Goal: Task Accomplishment & Management: Manage account settings

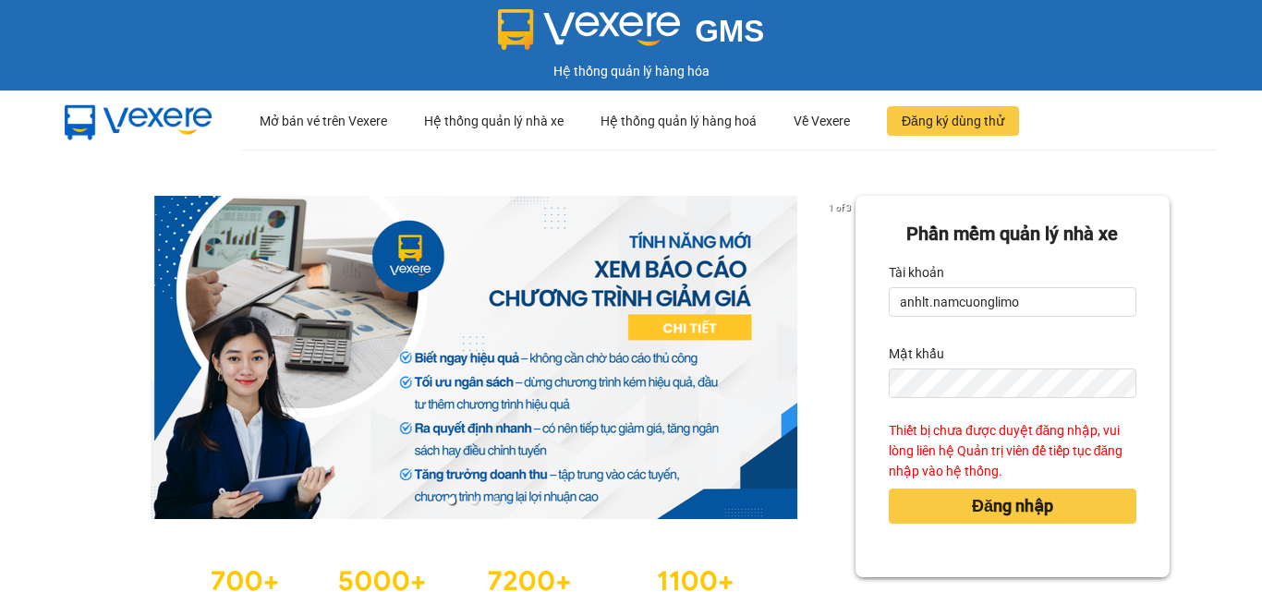
click at [889, 489] on button "Đăng nhập" at bounding box center [1013, 506] width 248 height 35
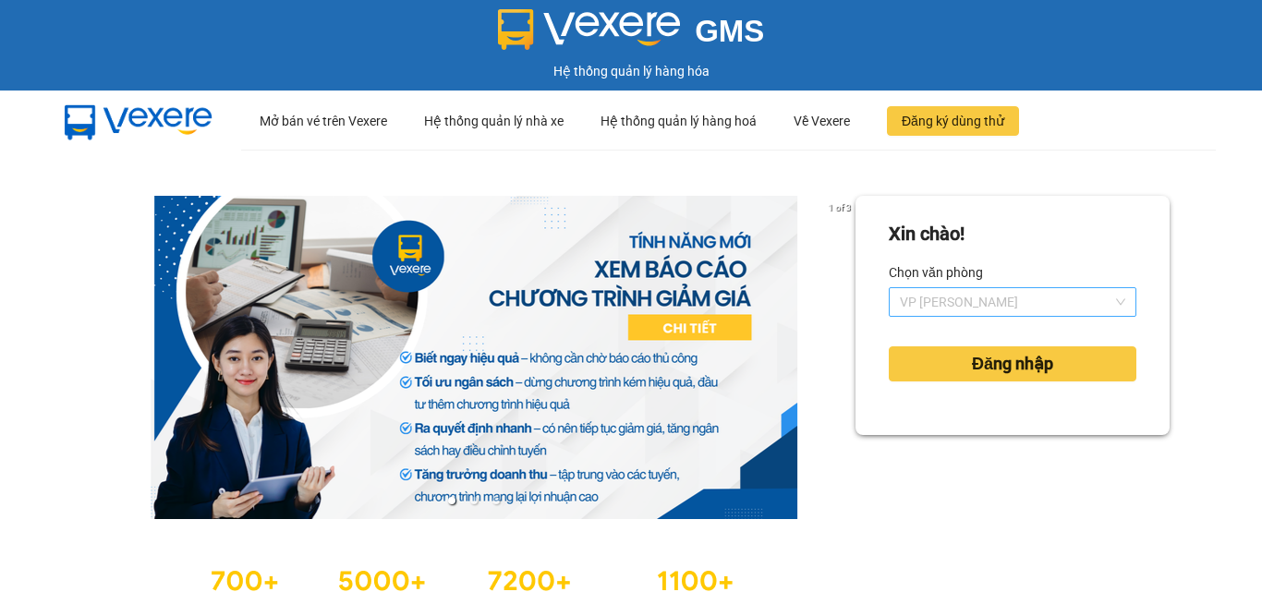
click at [977, 299] on span "VP [PERSON_NAME]" at bounding box center [1012, 302] width 225 height 28
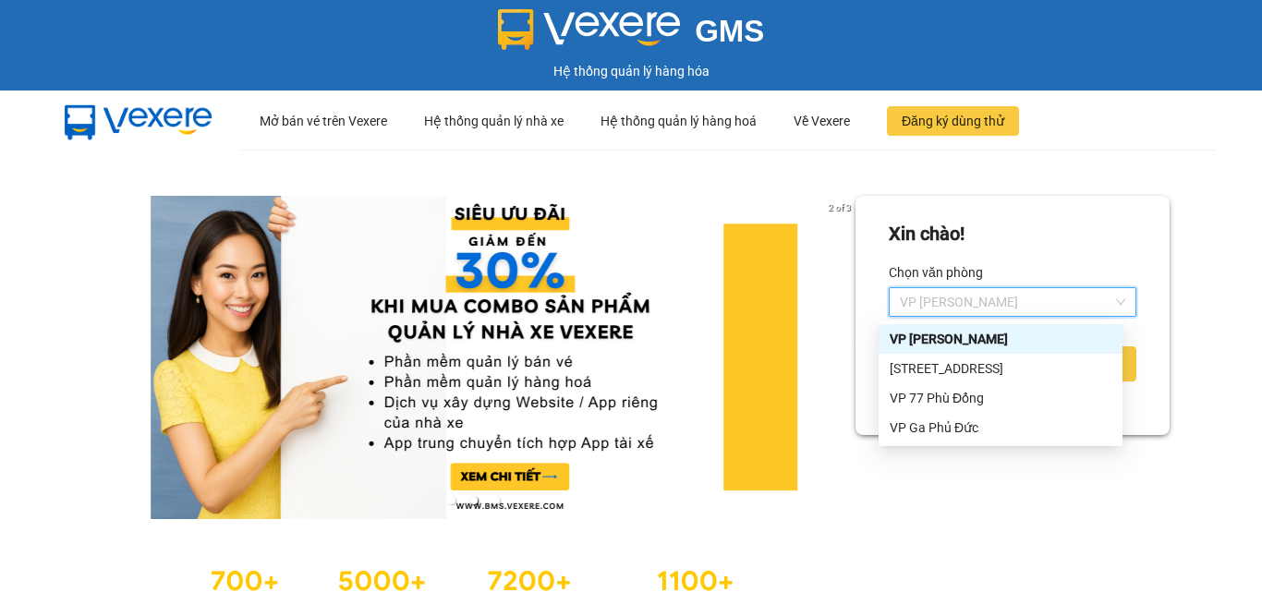
click at [1038, 198] on div "Xin chào! Chọn văn phòng VP Lâm Thao Đăng nhập" at bounding box center [1012, 315] width 314 height 239
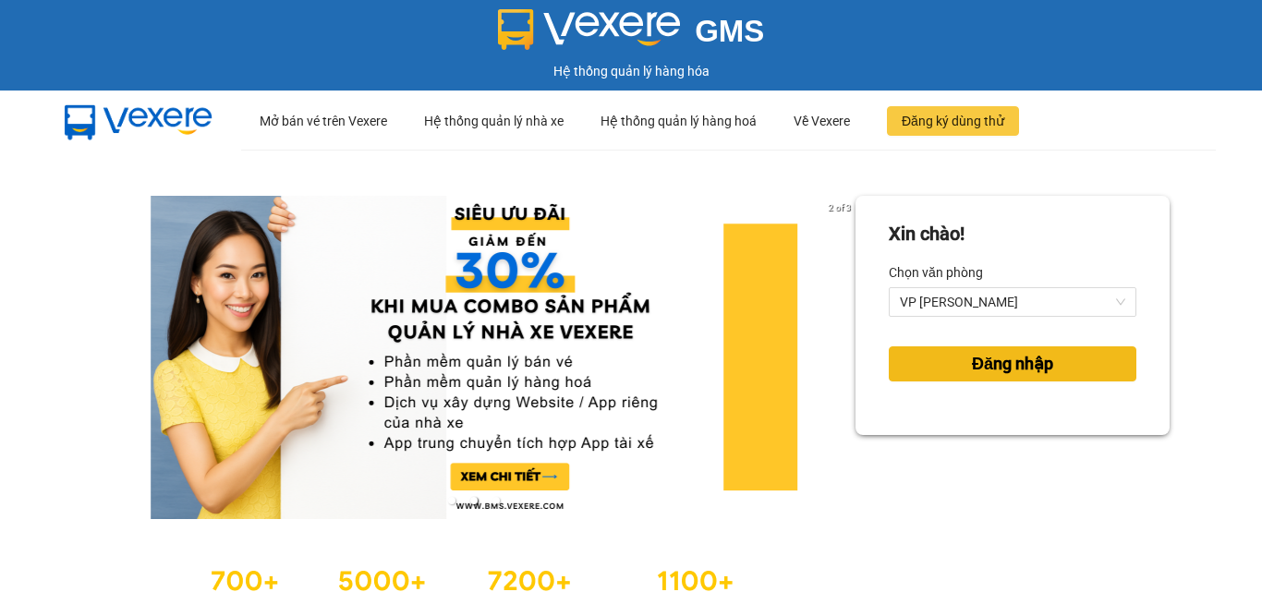
click at [1034, 376] on span "Đăng nhập" at bounding box center [1012, 364] width 81 height 26
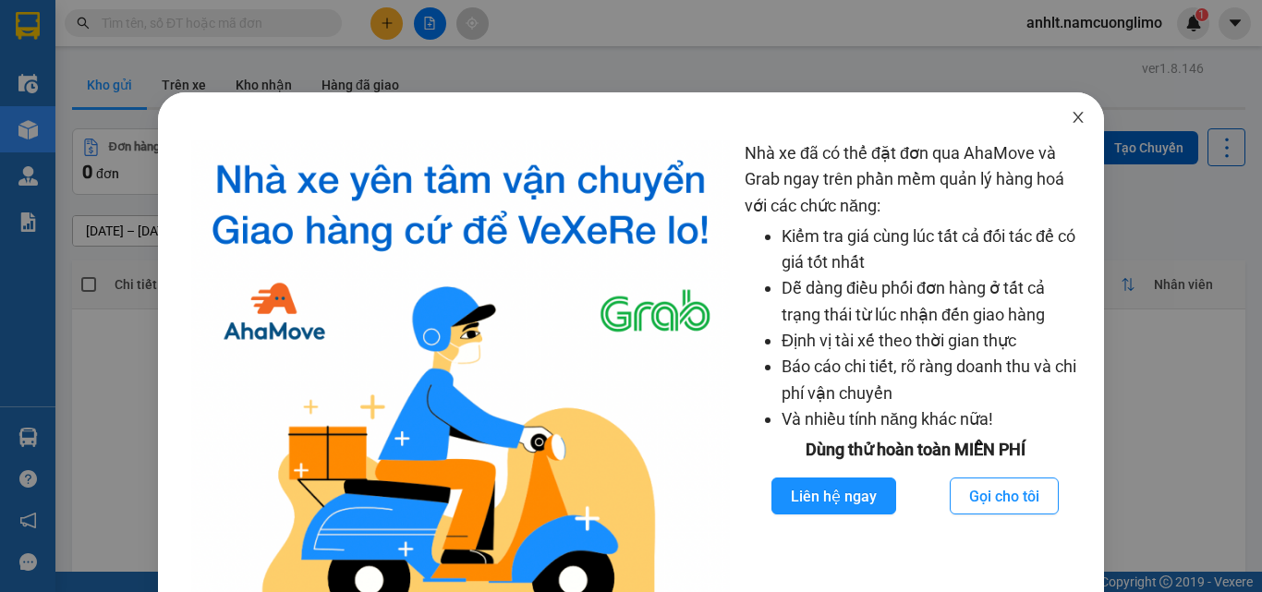
click at [1052, 111] on span "Close" at bounding box center [1078, 118] width 52 height 52
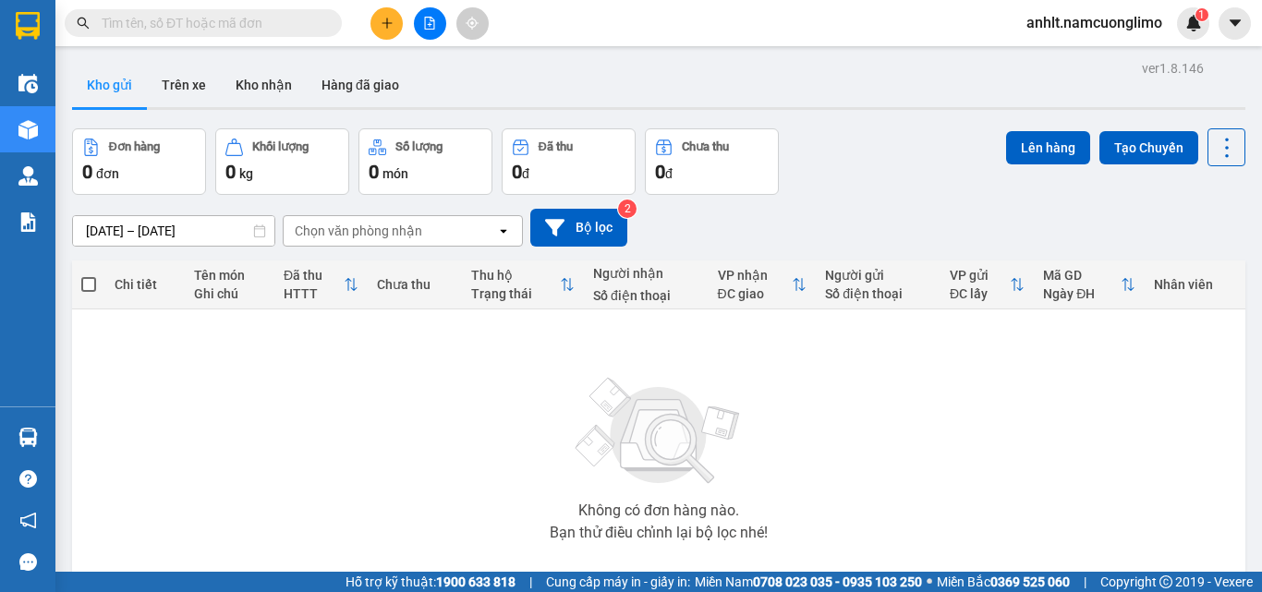
click at [1111, 20] on span "anhlt.namcuonglimo" at bounding box center [1093, 22] width 165 height 23
click at [1058, 55] on span "Đăng xuất" at bounding box center [1102, 57] width 127 height 20
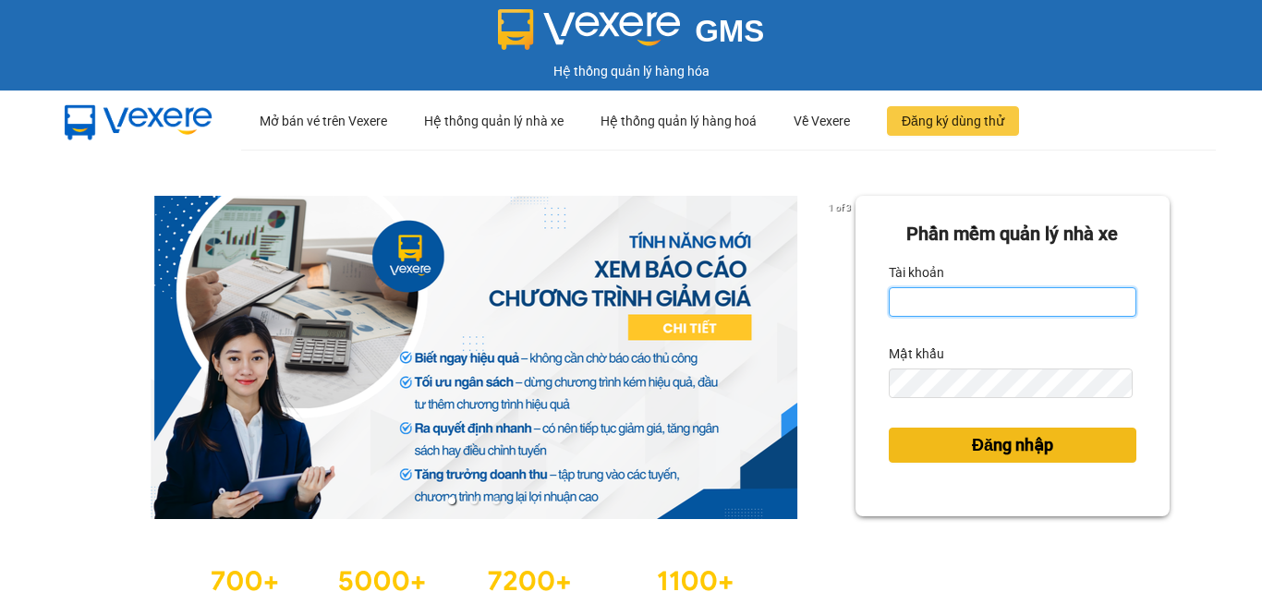
type input "anhlt.namcuonglimo"
click at [1019, 449] on span "Đăng nhập" at bounding box center [1012, 445] width 81 height 26
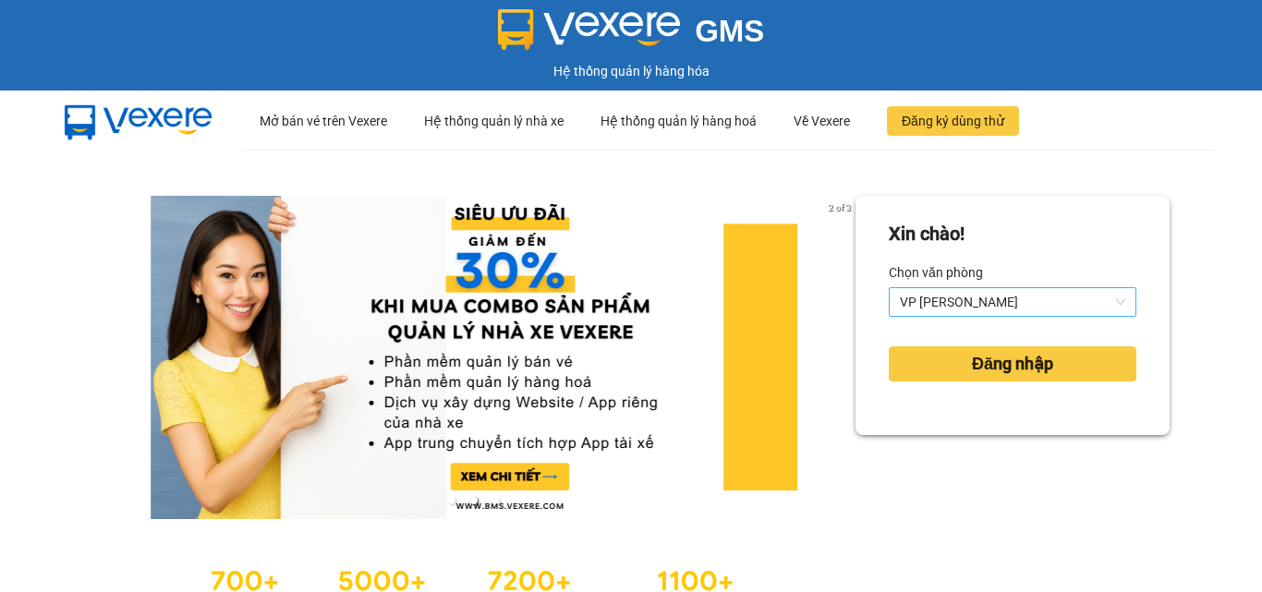
click at [998, 305] on span "VP [PERSON_NAME]" at bounding box center [1012, 302] width 225 height 28
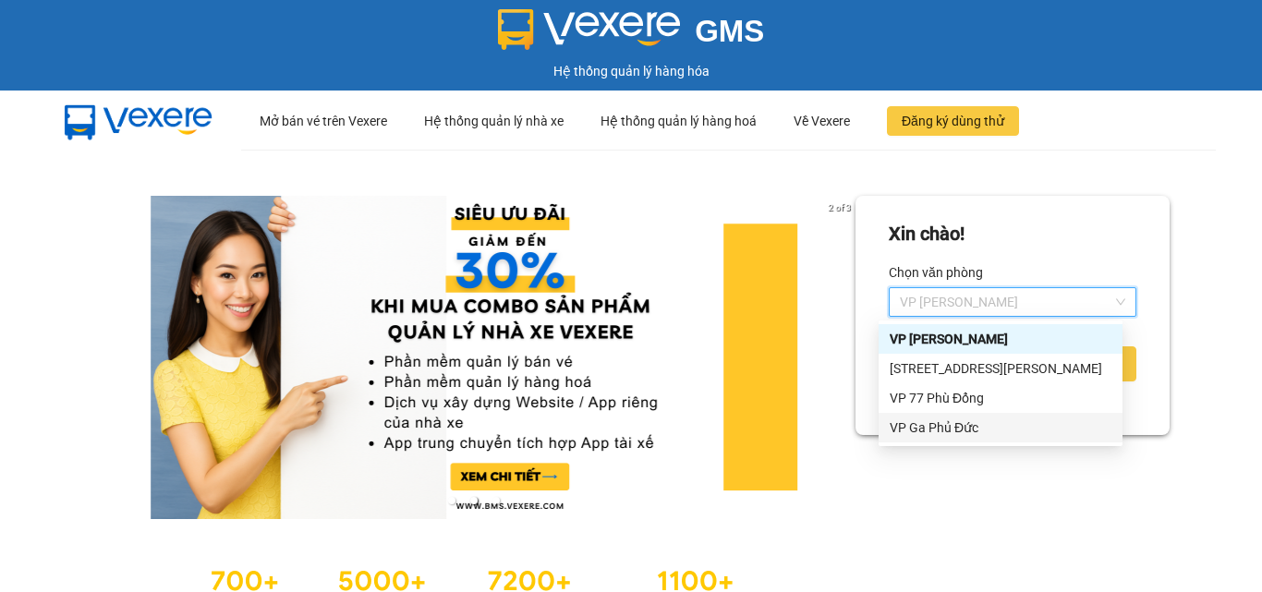
click at [954, 431] on div "VP Ga Phủ Đức" at bounding box center [1001, 428] width 222 height 20
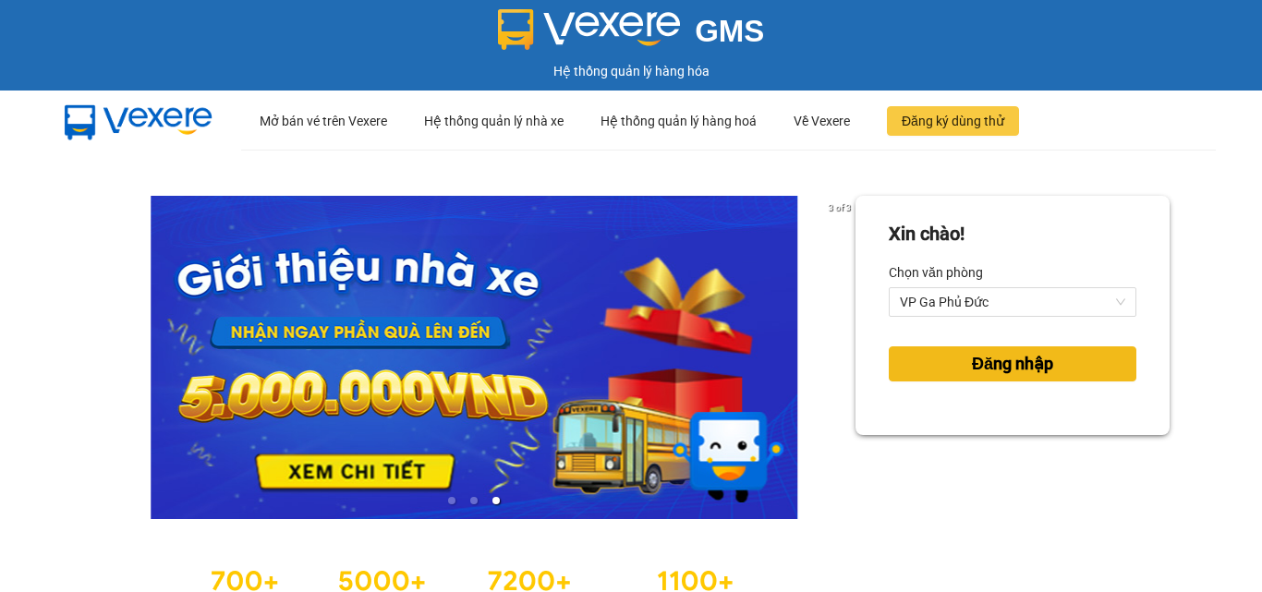
click at [996, 371] on span "Đăng nhập" at bounding box center [1012, 364] width 81 height 26
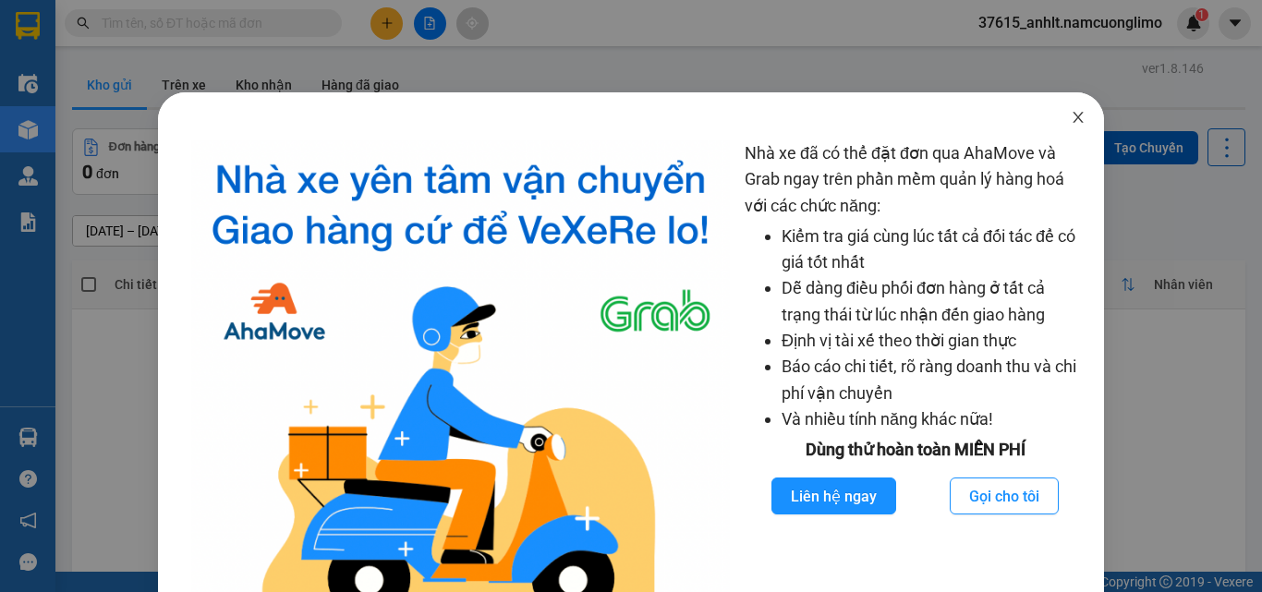
drag, startPoint x: 1070, startPoint y: 122, endPoint x: 1087, endPoint y: 122, distance: 17.6
click at [1071, 122] on icon "close" at bounding box center [1078, 117] width 15 height 15
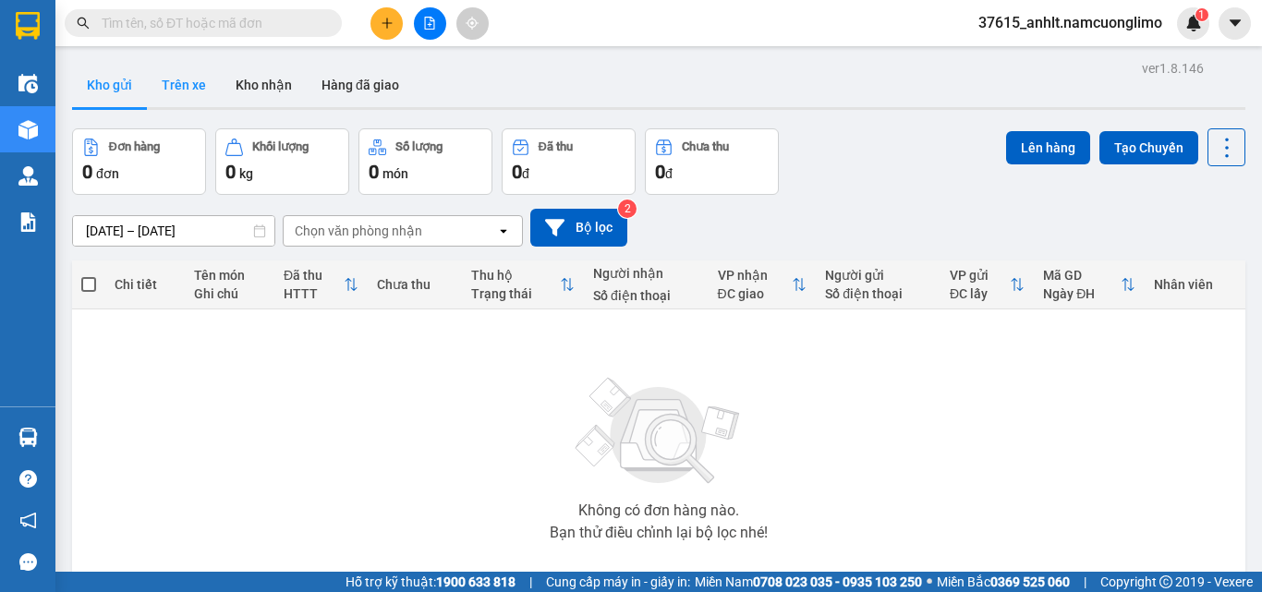
click at [194, 83] on button "Trên xe" at bounding box center [184, 85] width 74 height 44
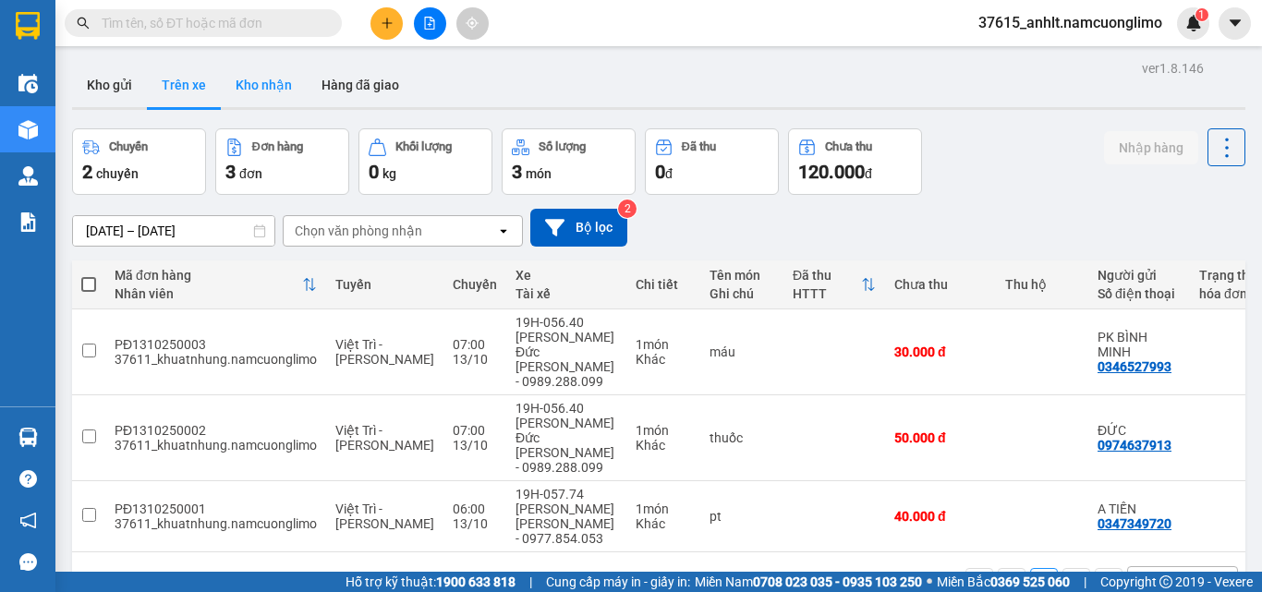
click at [270, 91] on button "Kho nhận" at bounding box center [264, 85] width 86 height 44
